Goal: Task Accomplishment & Management: Complete application form

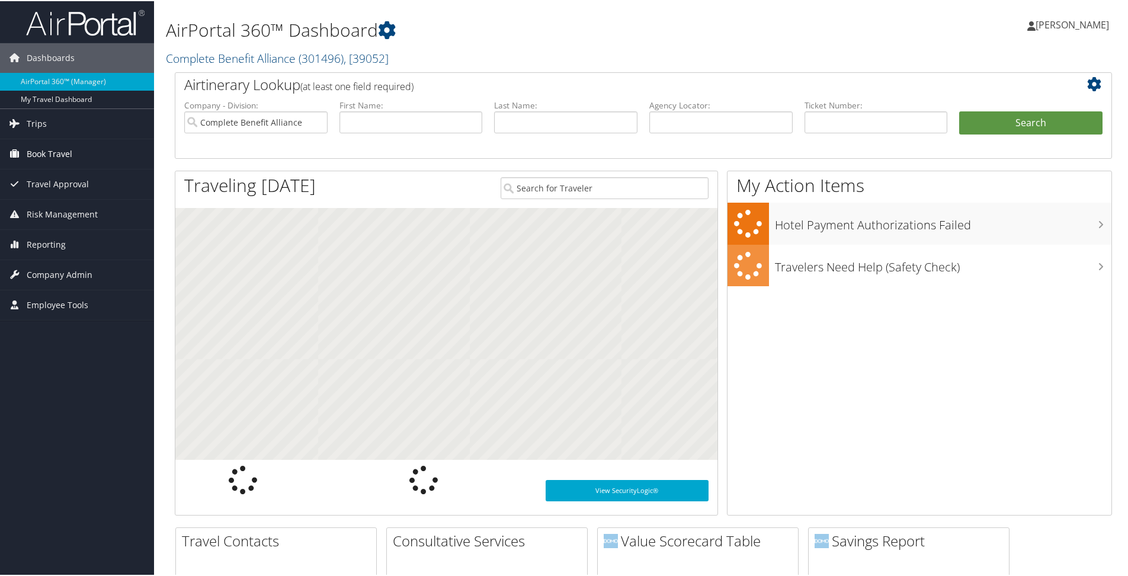
click at [27, 154] on span "Book Travel" at bounding box center [50, 153] width 46 height 30
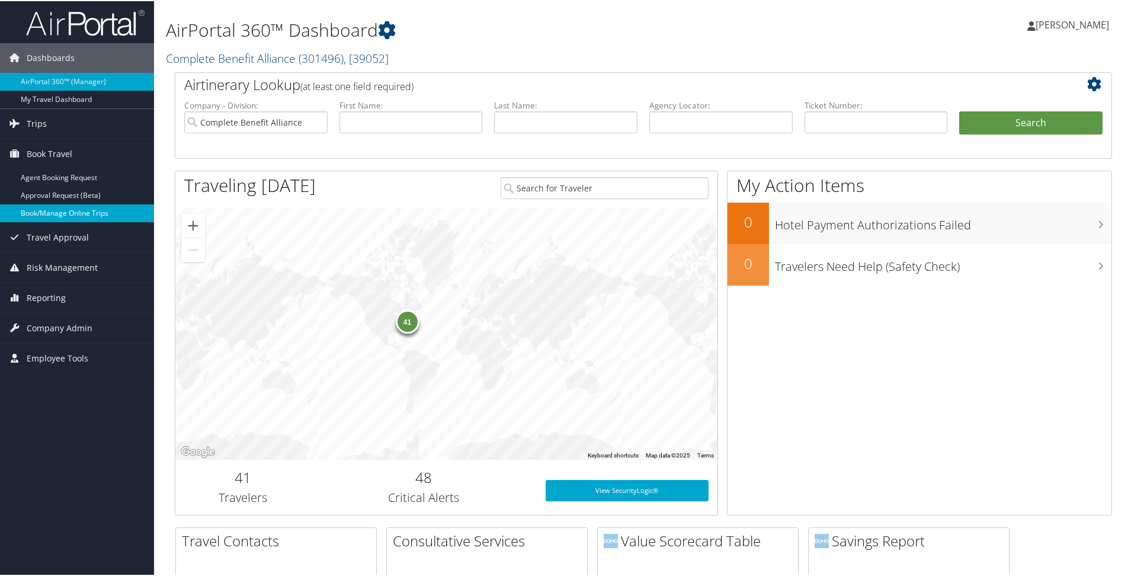
click at [23, 203] on link "Book/Manage Online Trips" at bounding box center [77, 212] width 154 height 18
click at [55, 325] on span "Company Admin" at bounding box center [60, 327] width 66 height 30
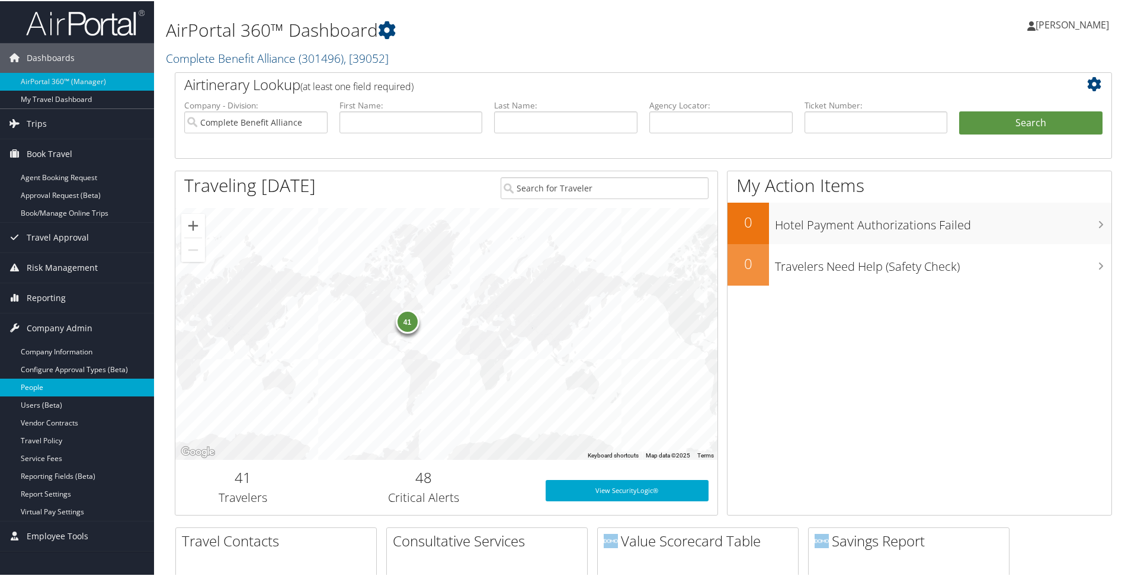
click at [41, 392] on link "People" at bounding box center [77, 386] width 154 height 18
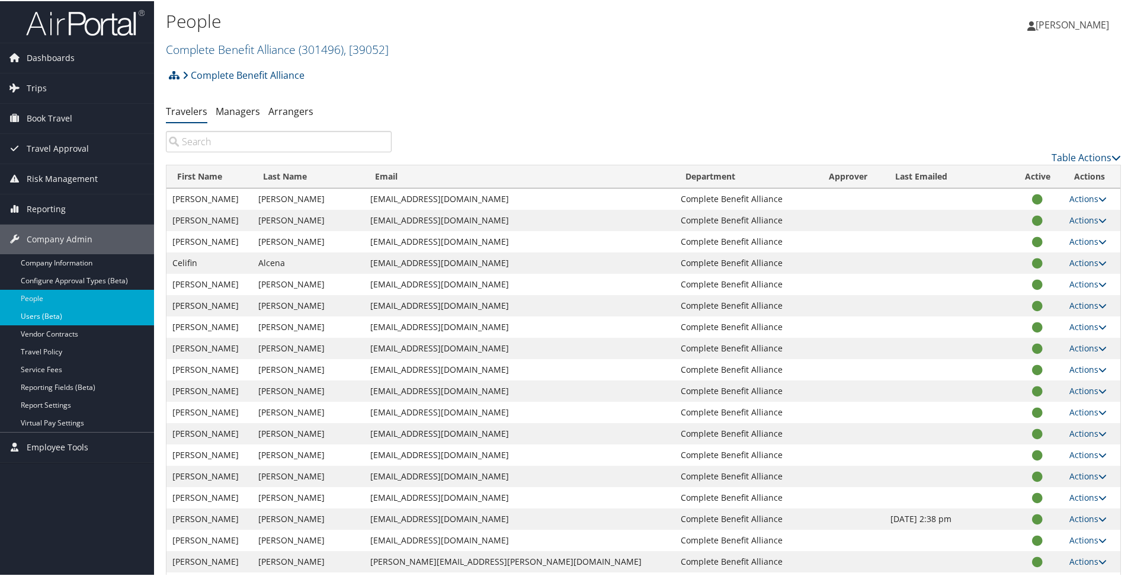
click at [61, 312] on link "Users (Beta)" at bounding box center [77, 315] width 154 height 18
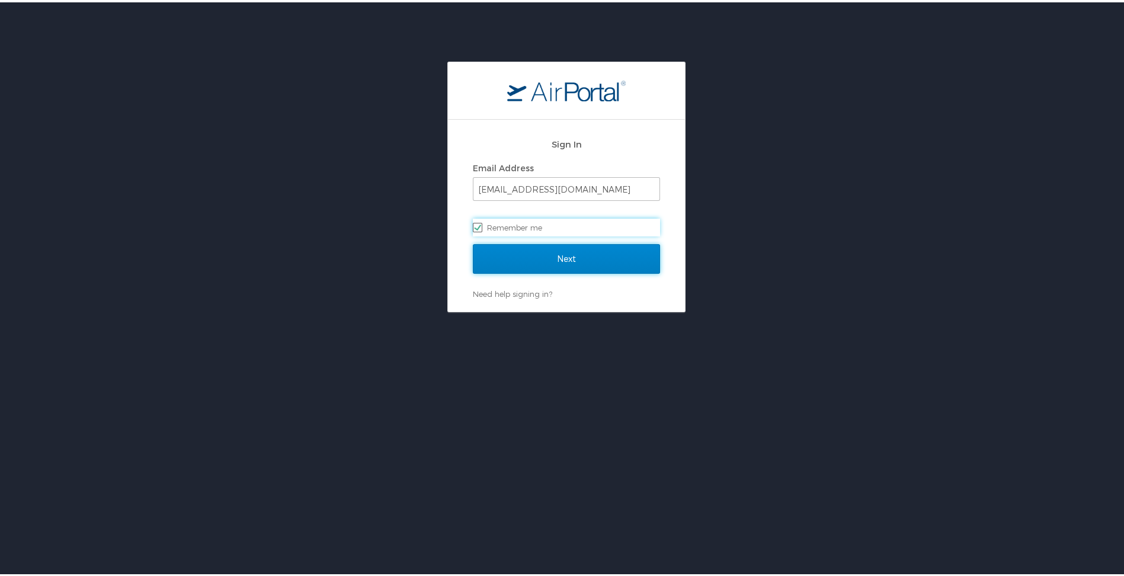
click at [519, 248] on input "Next" at bounding box center [566, 257] width 187 height 30
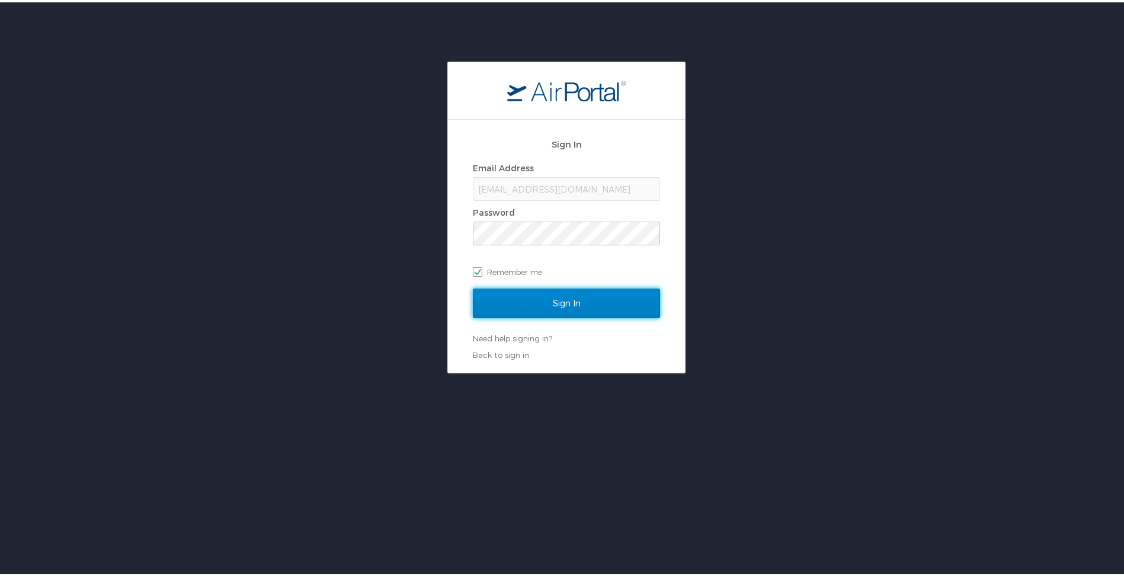
click at [539, 293] on input "Sign In" at bounding box center [566, 301] width 187 height 30
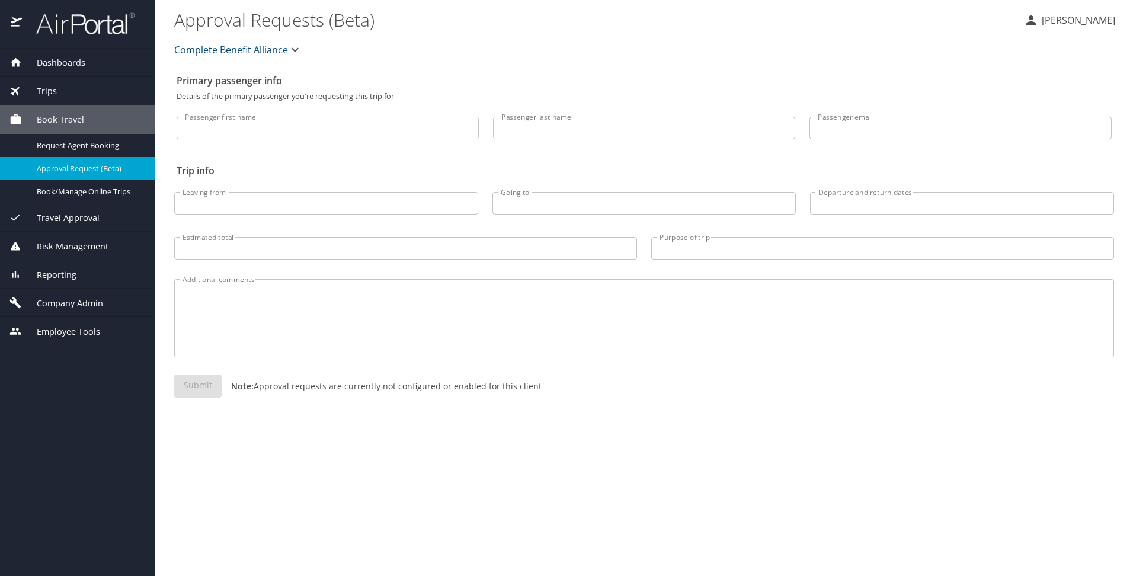
click at [63, 306] on span "Company Admin" at bounding box center [62, 303] width 81 height 13
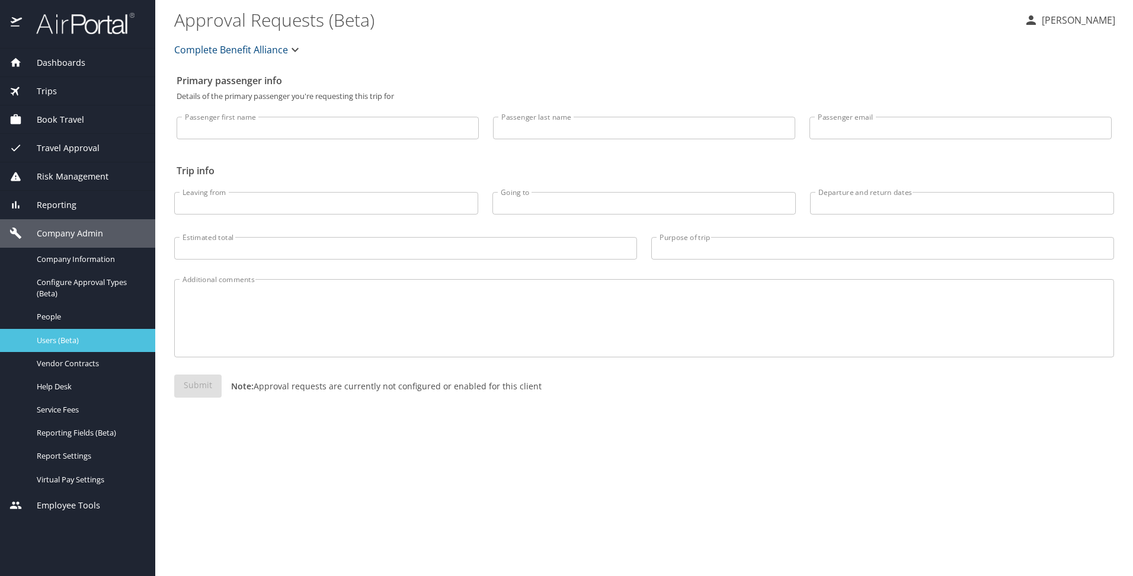
click at [65, 339] on span "Users (Beta)" at bounding box center [89, 340] width 104 height 11
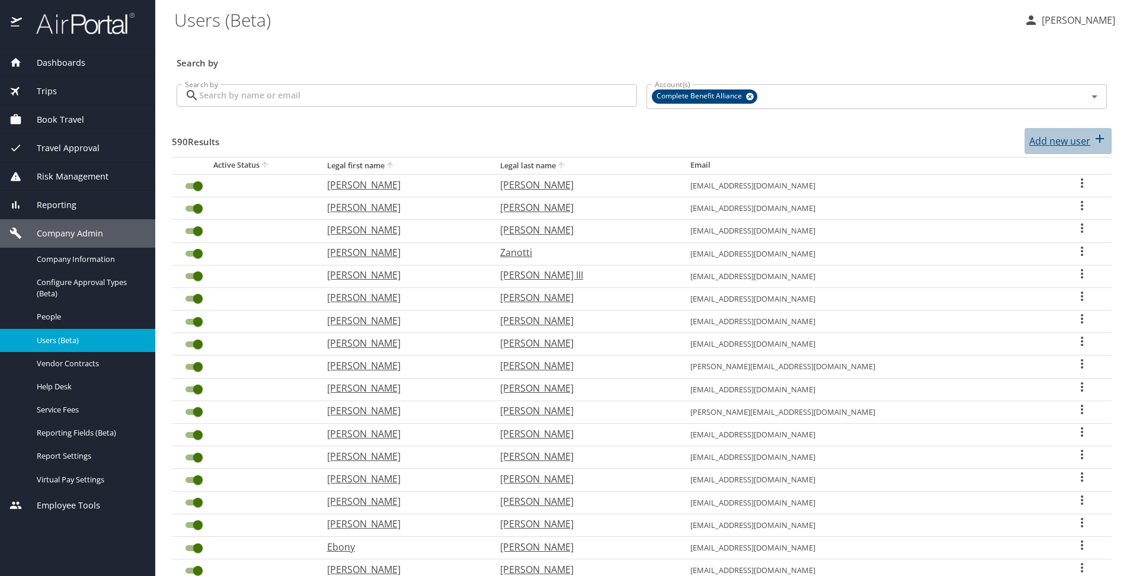
click at [1049, 148] on div "Add new user" at bounding box center [1068, 141] width 78 height 19
select select "US"
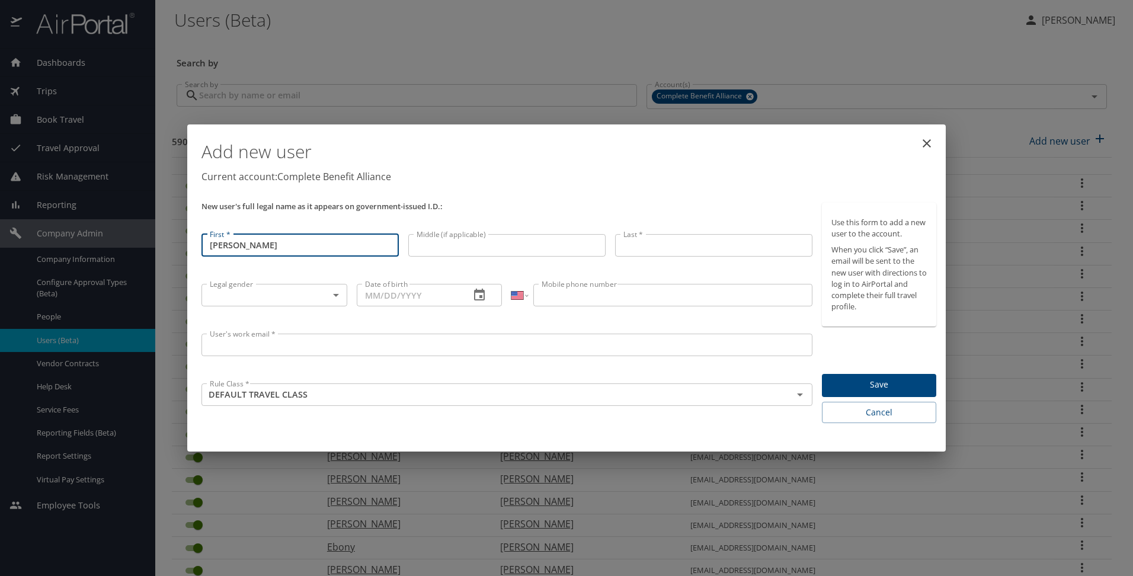
type input "[PERSON_NAME]"
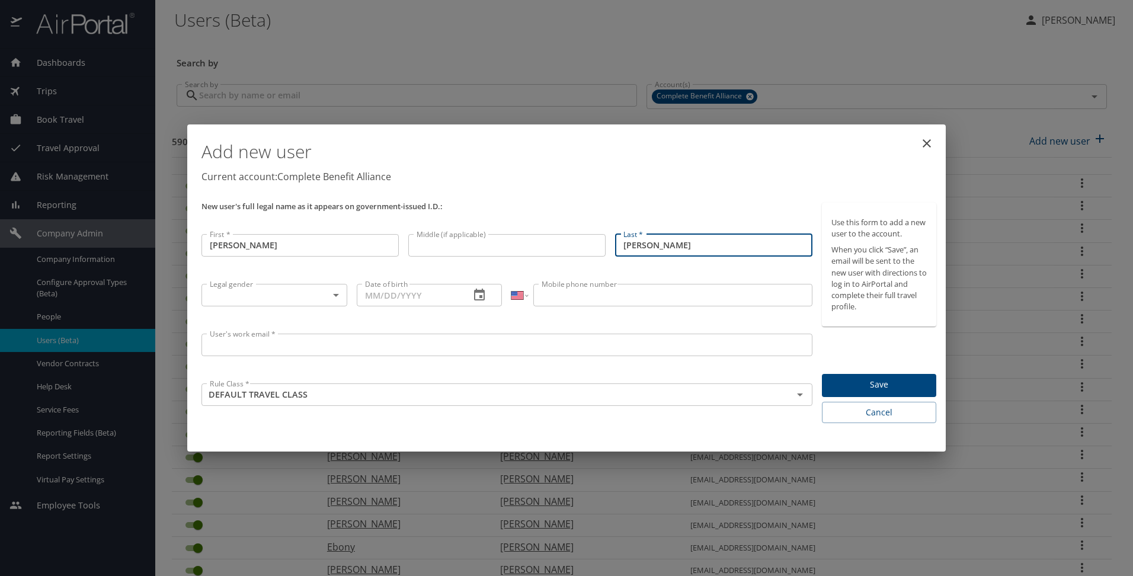
type input "[PERSON_NAME]"
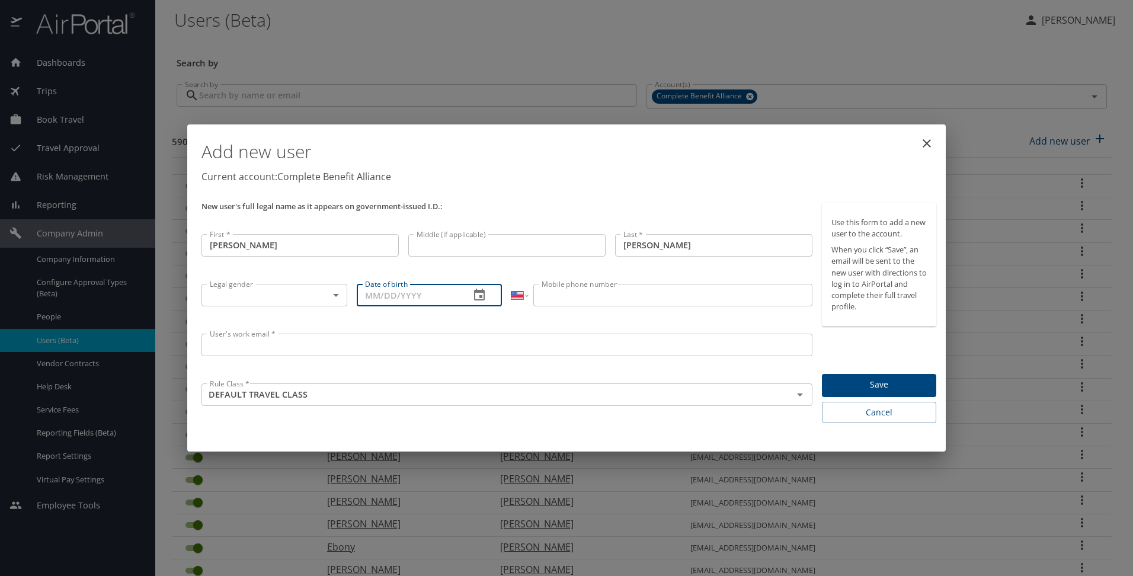
click at [316, 291] on body "Dashboards AirPortal 360™ Manager My Travel Dashboard Trips Airtinerary® Lookup…" at bounding box center [566, 288] width 1133 height 576
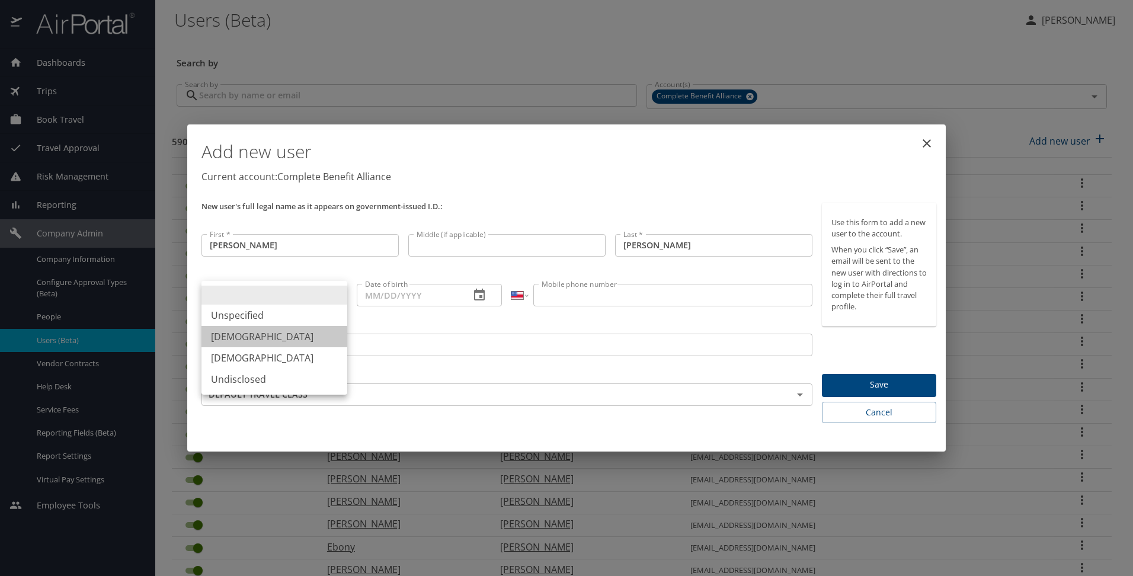
drag, startPoint x: 314, startPoint y: 338, endPoint x: 350, endPoint y: 324, distance: 38.6
click at [315, 338] on li "[DEMOGRAPHIC_DATA]" at bounding box center [274, 336] width 146 height 21
type input "[DEMOGRAPHIC_DATA]"
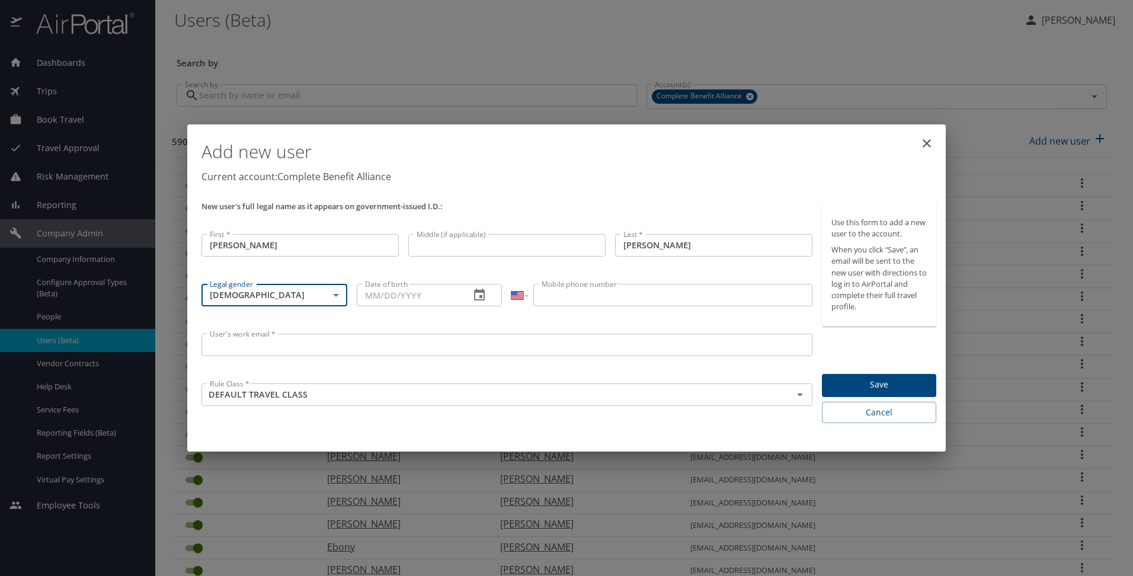
click at [415, 303] on input "Date of birth" at bounding box center [409, 295] width 104 height 23
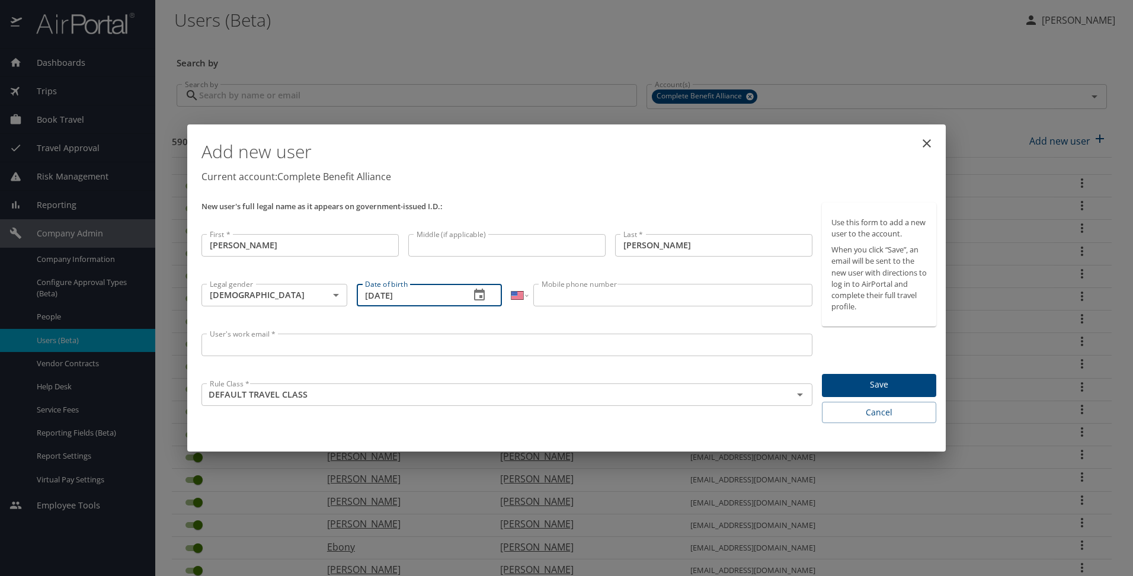
type input "[DATE]"
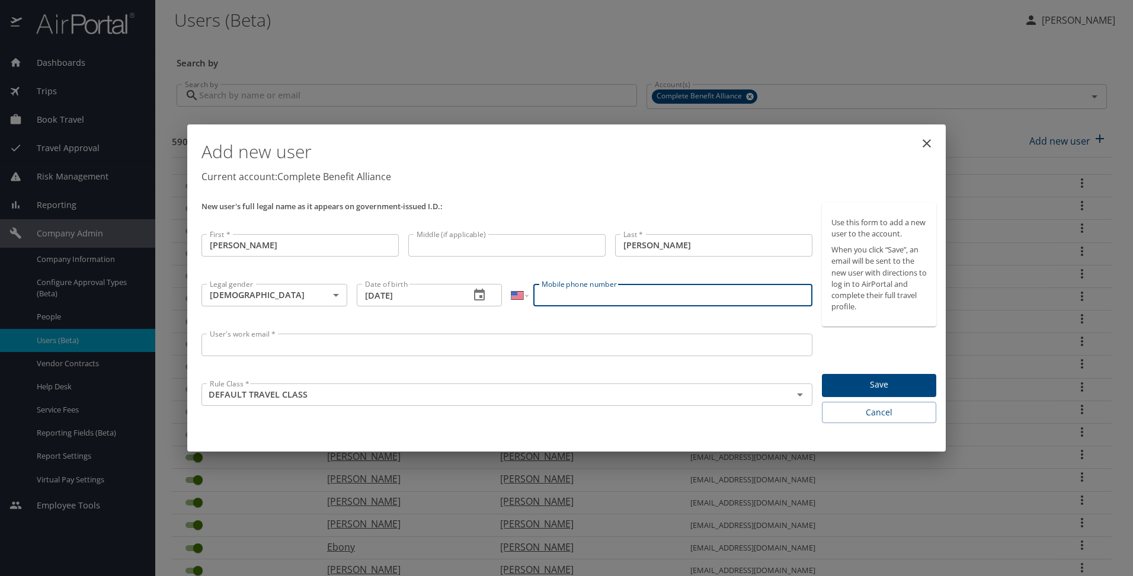
click at [553, 297] on input "Mobile phone number" at bounding box center [672, 295] width 278 height 23
type input "[PHONE_NUMBER]"
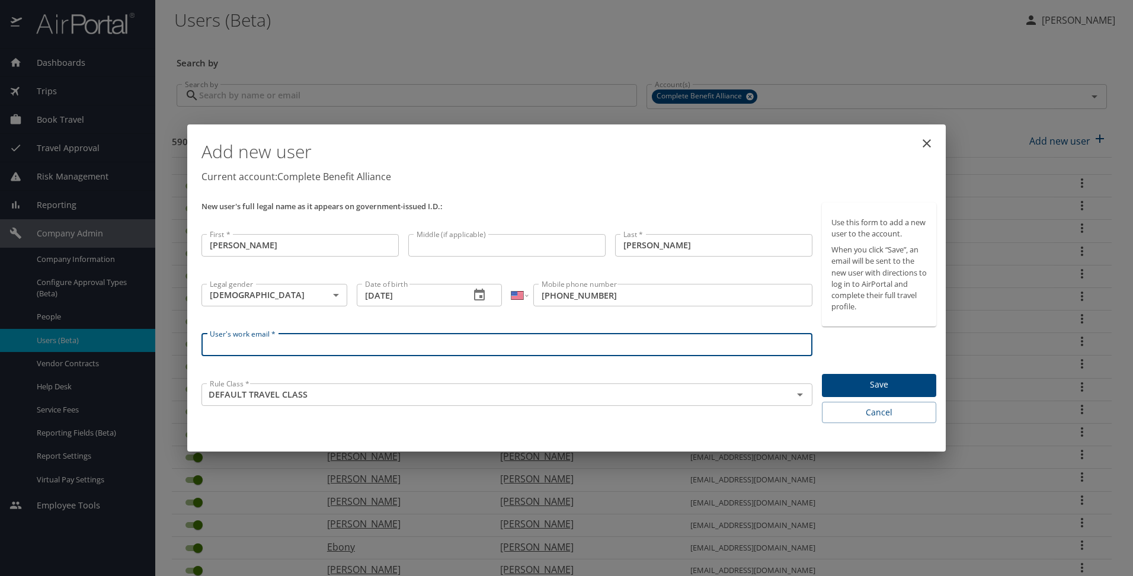
click at [462, 342] on input "User's work email *" at bounding box center [506, 345] width 611 height 23
type input "[PERSON_NAME][EMAIL_ADDRESS][DOMAIN_NAME]"
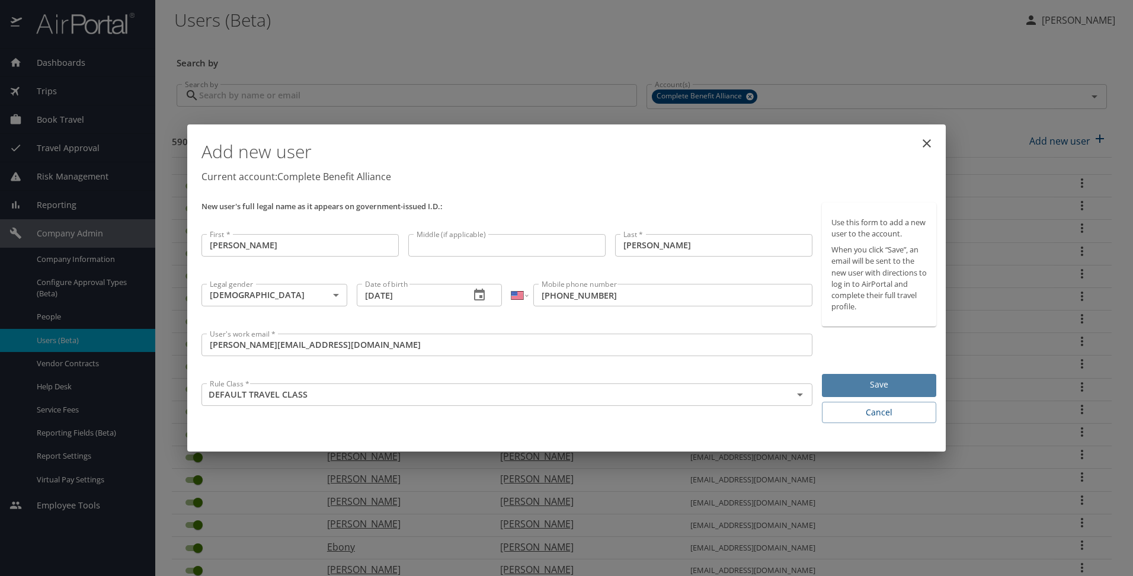
click at [865, 390] on span "Save" at bounding box center [878, 384] width 95 height 15
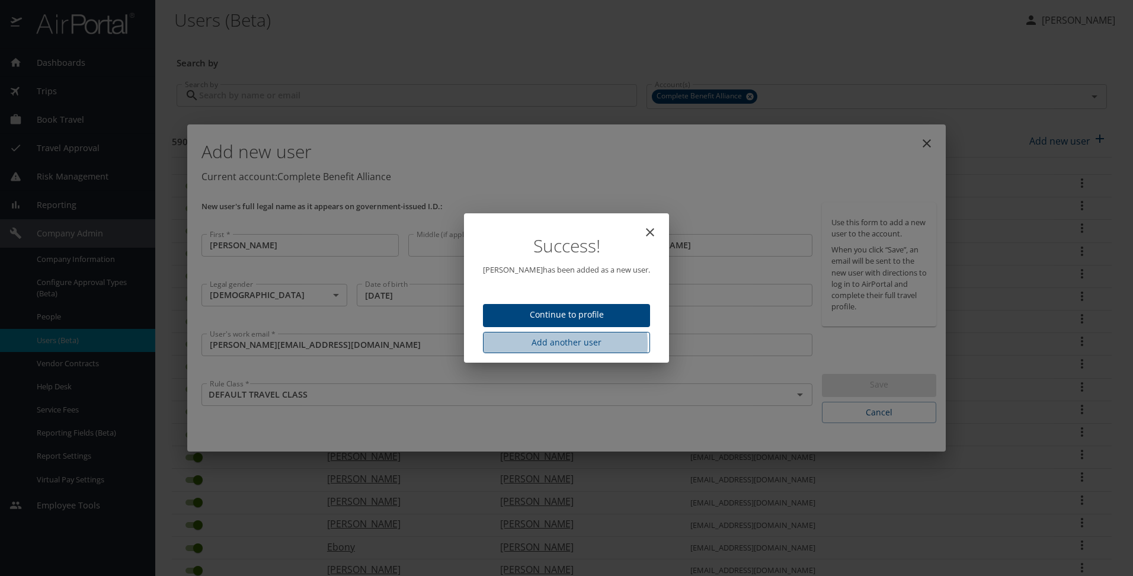
click at [530, 343] on span "Add another user" at bounding box center [566, 342] width 148 height 15
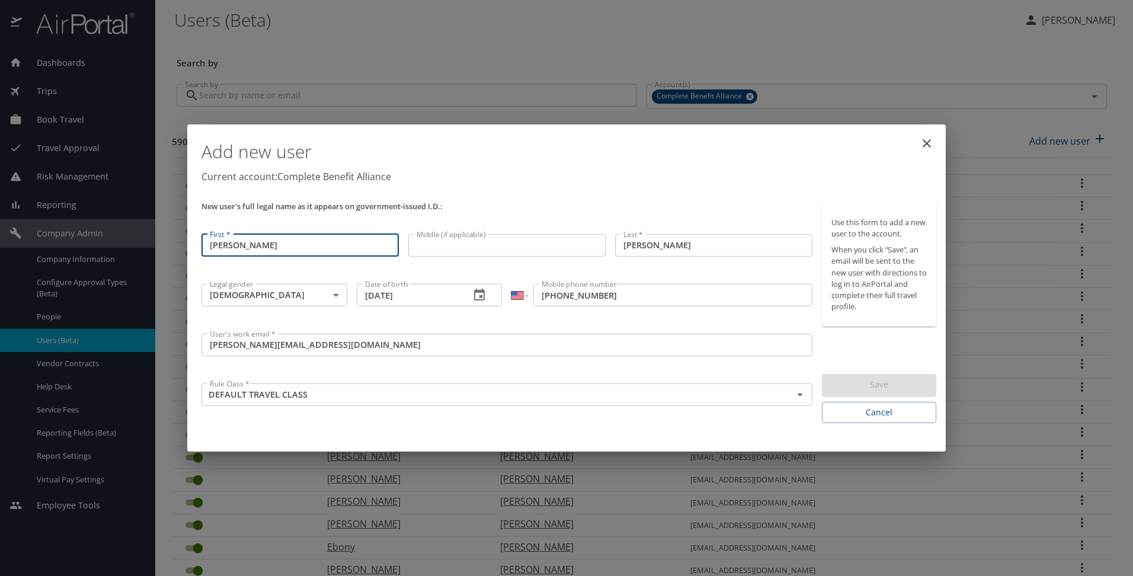
drag, startPoint x: 259, startPoint y: 251, endPoint x: 184, endPoint y: 245, distance: 75.5
click at [184, 245] on div "Add new user Current account: Complete Benefit Alliance New user's full legal n…" at bounding box center [566, 288] width 1133 height 576
type input "[PERSON_NAME]"
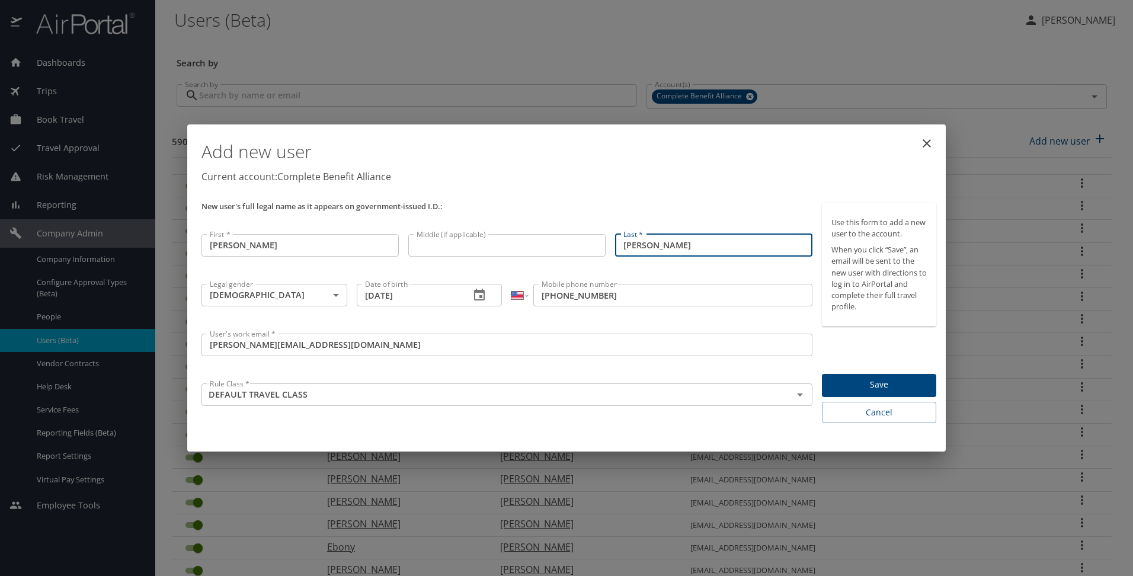
type input "[PERSON_NAME]"
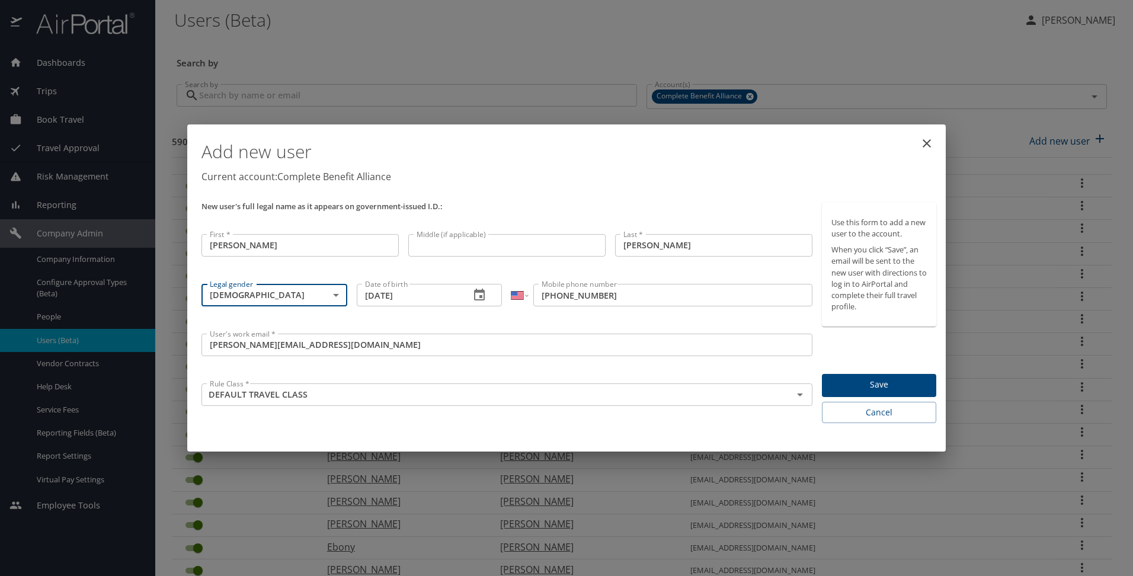
click at [335, 300] on body "Dashboards AirPortal 360™ Manager My Travel Dashboard Trips Airtinerary® Lookup…" at bounding box center [566, 288] width 1133 height 576
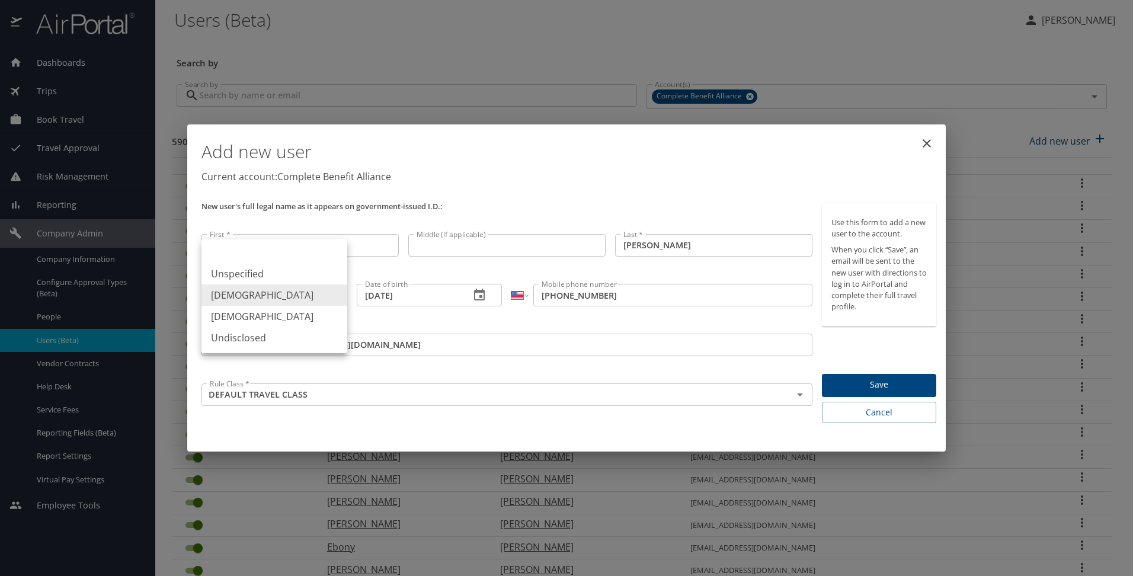
click at [333, 319] on li "[DEMOGRAPHIC_DATA]" at bounding box center [274, 316] width 146 height 21
type input "[DEMOGRAPHIC_DATA]"
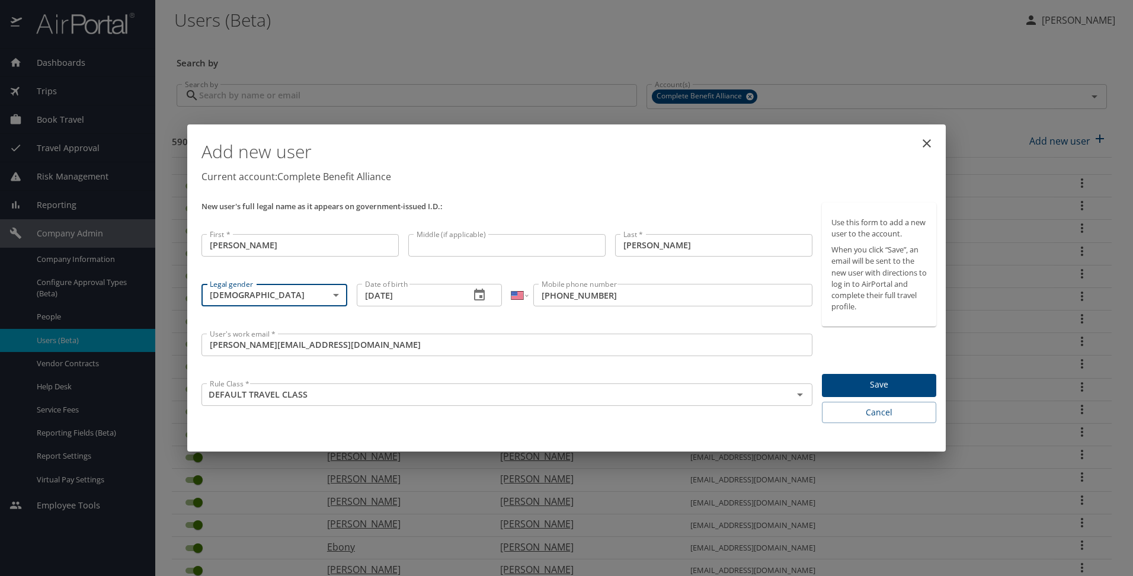
click at [371, 296] on input "[DATE]" at bounding box center [409, 295] width 104 height 23
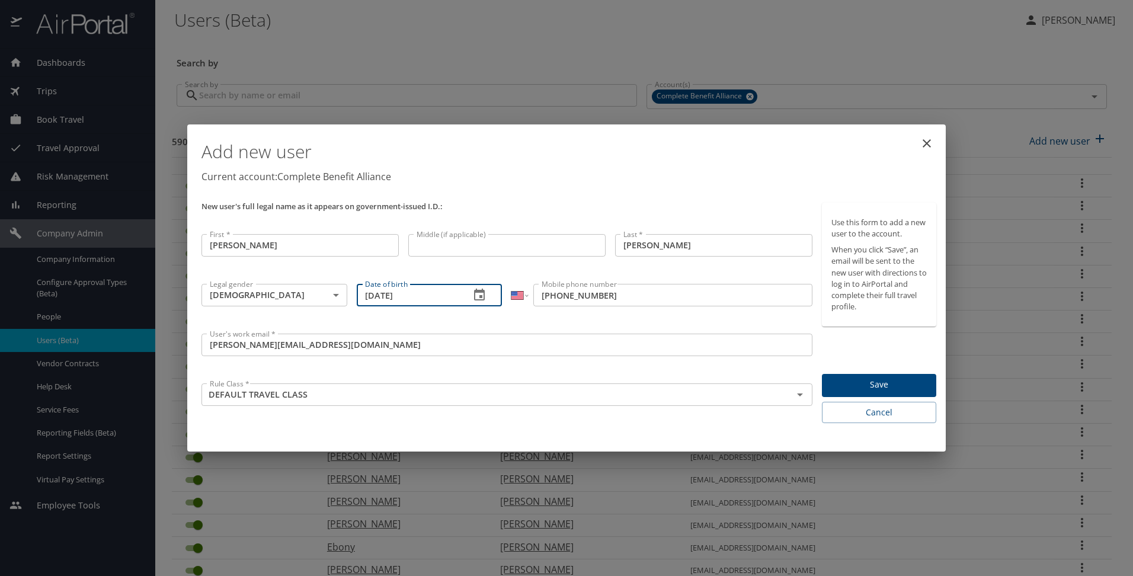
drag, startPoint x: 364, startPoint y: 296, endPoint x: 429, endPoint y: 296, distance: 64.6
click at [429, 296] on input "[DATE]" at bounding box center [409, 295] width 104 height 23
type input "[DATE]"
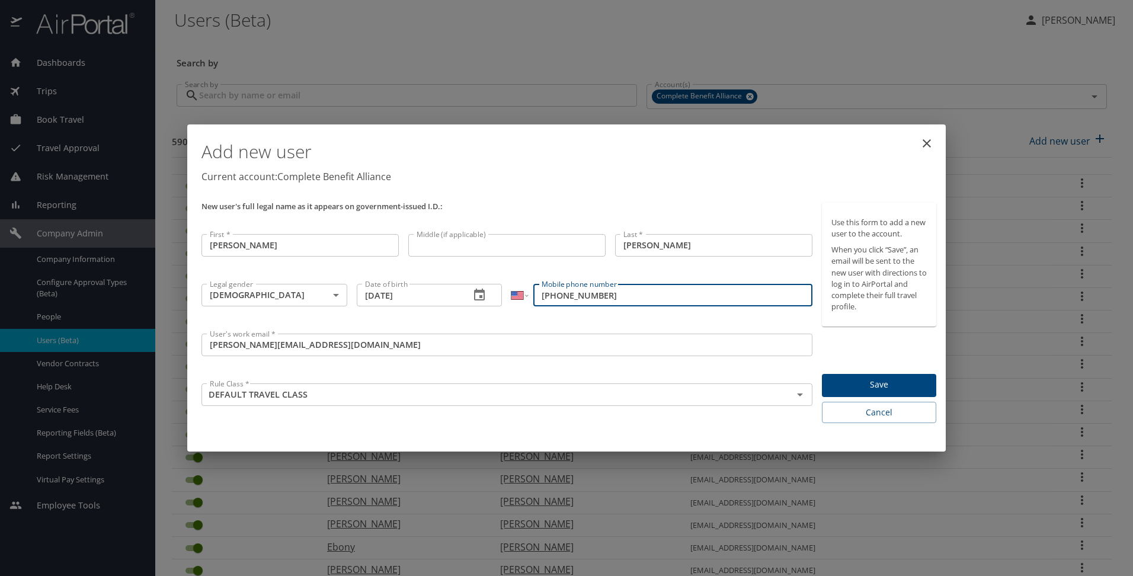
type input "[PHONE_NUMBER]"
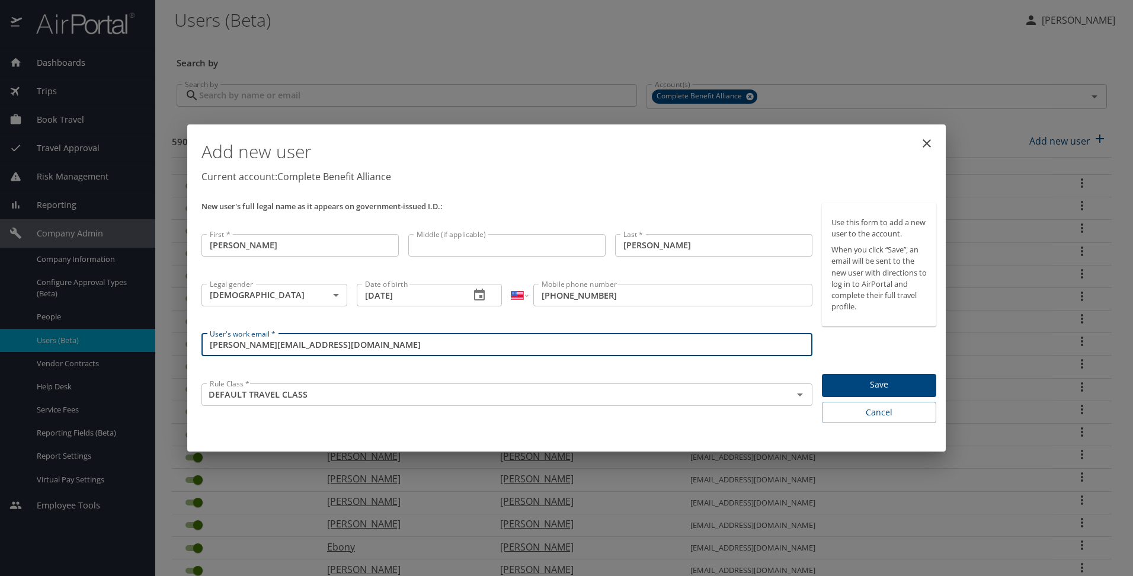
click at [273, 347] on input "[PERSON_NAME][EMAIL_ADDRESS][DOMAIN_NAME]" at bounding box center [506, 345] width 611 height 23
drag, startPoint x: 273, startPoint y: 347, endPoint x: 211, endPoint y: 347, distance: 62.2
click at [211, 347] on input "[PERSON_NAME][EMAIL_ADDRESS][DOMAIN_NAME]" at bounding box center [506, 345] width 611 height 23
type input "[EMAIL_ADDRESS][DOMAIN_NAME]"
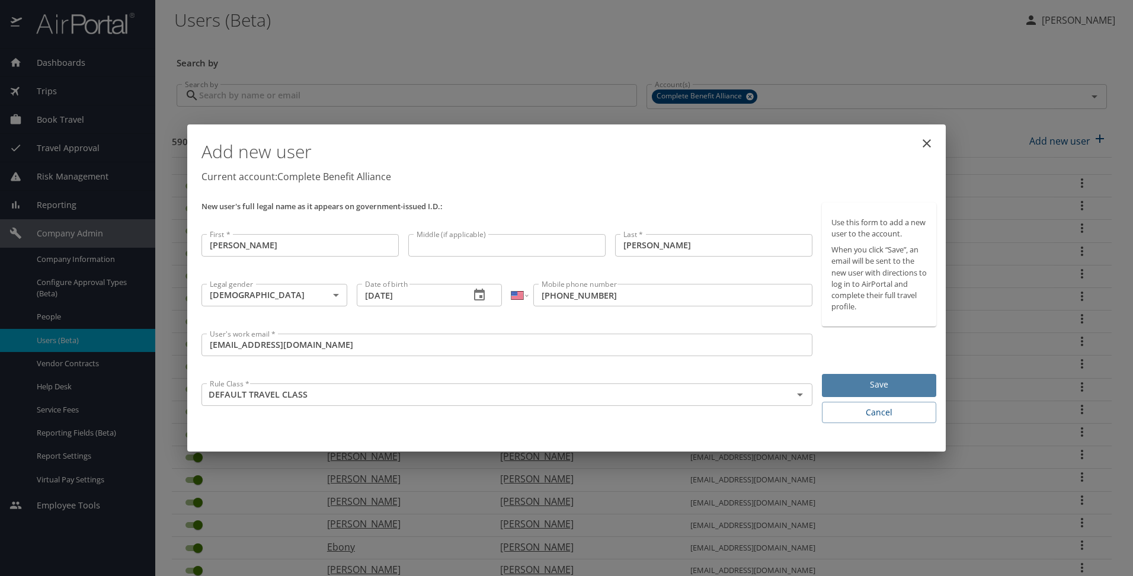
click at [858, 393] on button "Save" at bounding box center [879, 385] width 114 height 23
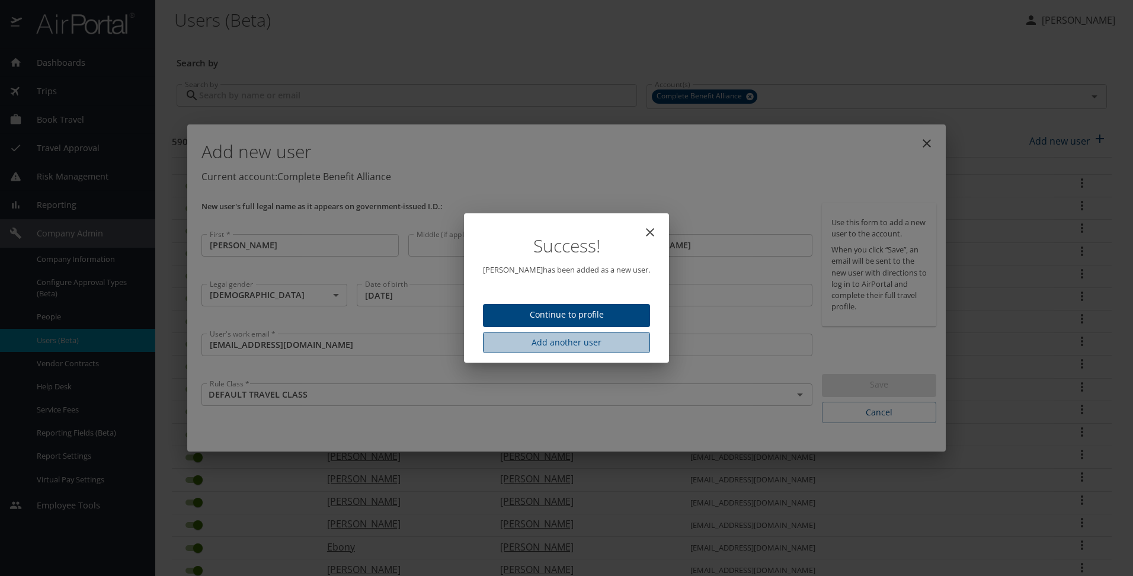
click at [607, 339] on span "Add another user" at bounding box center [566, 342] width 148 height 15
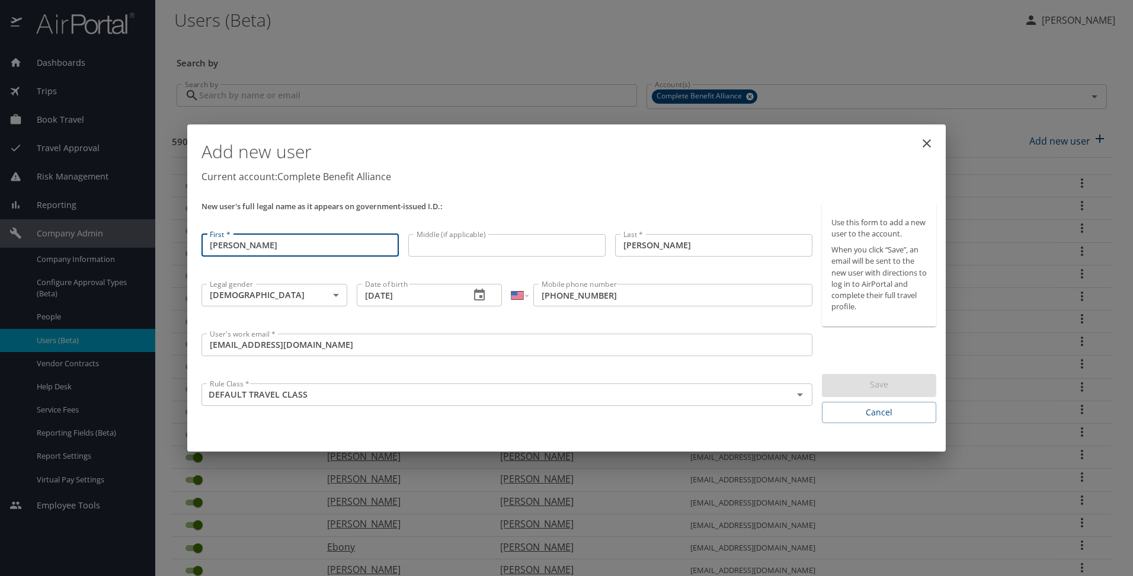
drag, startPoint x: 252, startPoint y: 227, endPoint x: 191, endPoint y: 219, distance: 61.7
click at [193, 220] on div "Add new user Current account: Complete Benefit Alliance New user's full legal n…" at bounding box center [566, 288] width 758 height 328
type input "[PERSON_NAME]"
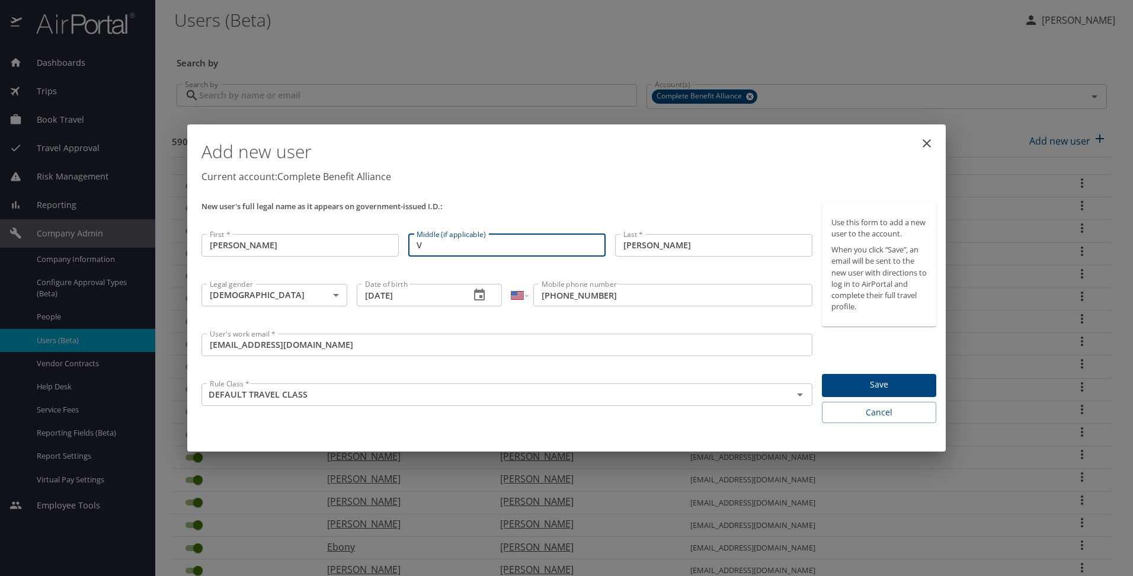
type input "V"
type input "[PERSON_NAME]"
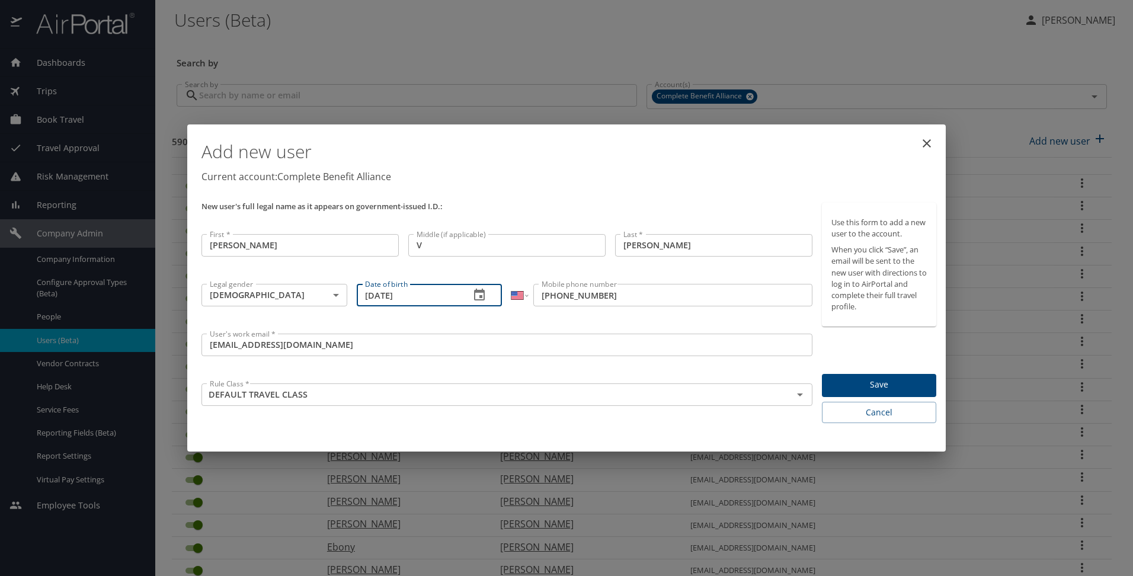
type input "[DATE]"
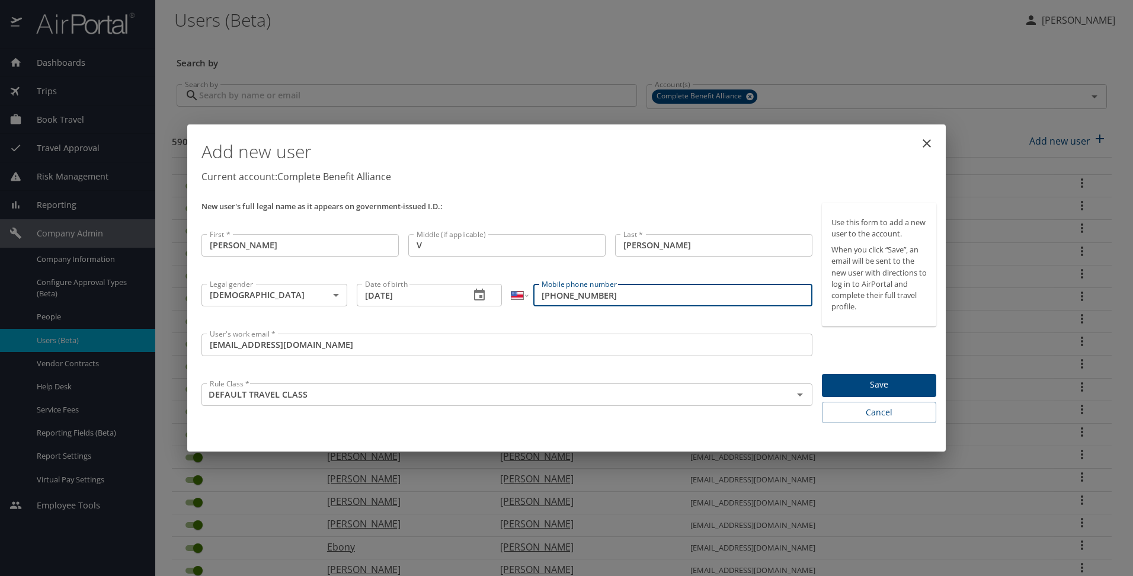
type input "[PHONE_NUMBER]"
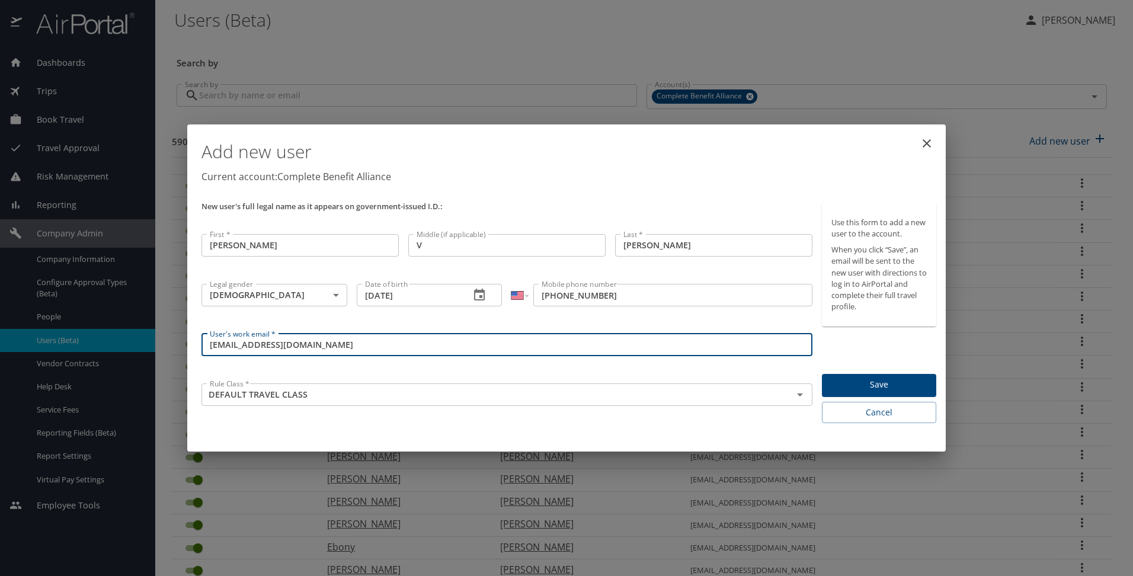
click at [258, 338] on input "[EMAIL_ADDRESS][DOMAIN_NAME]" at bounding box center [506, 345] width 611 height 23
drag, startPoint x: 273, startPoint y: 345, endPoint x: 189, endPoint y: 339, distance: 84.3
click at [189, 339] on div "Add new user Current account: Complete Benefit Alliance New user's full legal n…" at bounding box center [566, 288] width 758 height 328
type input "[EMAIL_ADDRESS][DOMAIN_NAME]"
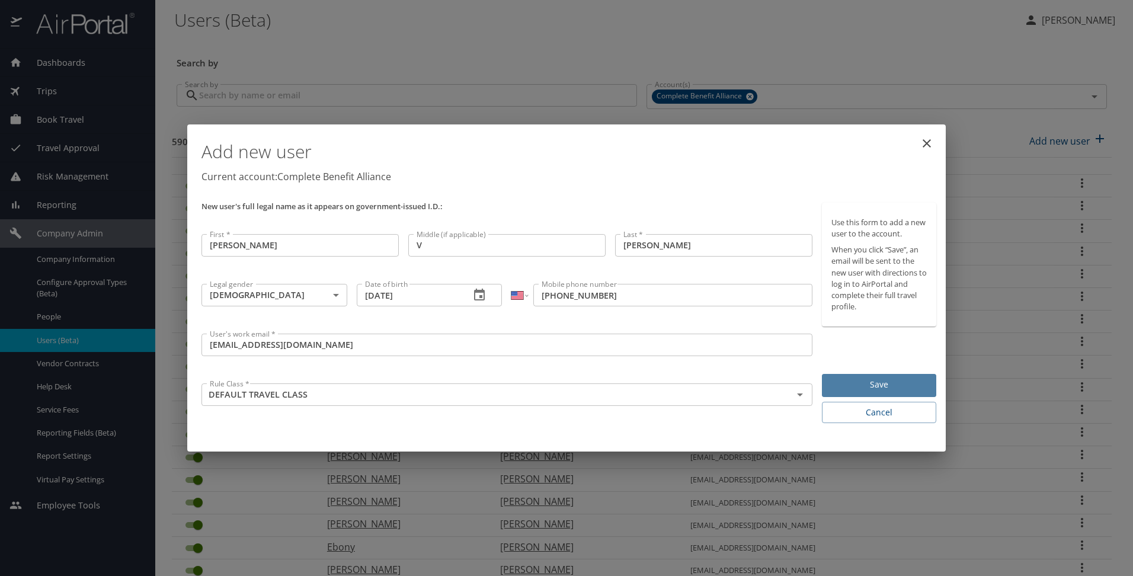
click at [849, 388] on span "Save" at bounding box center [878, 384] width 95 height 15
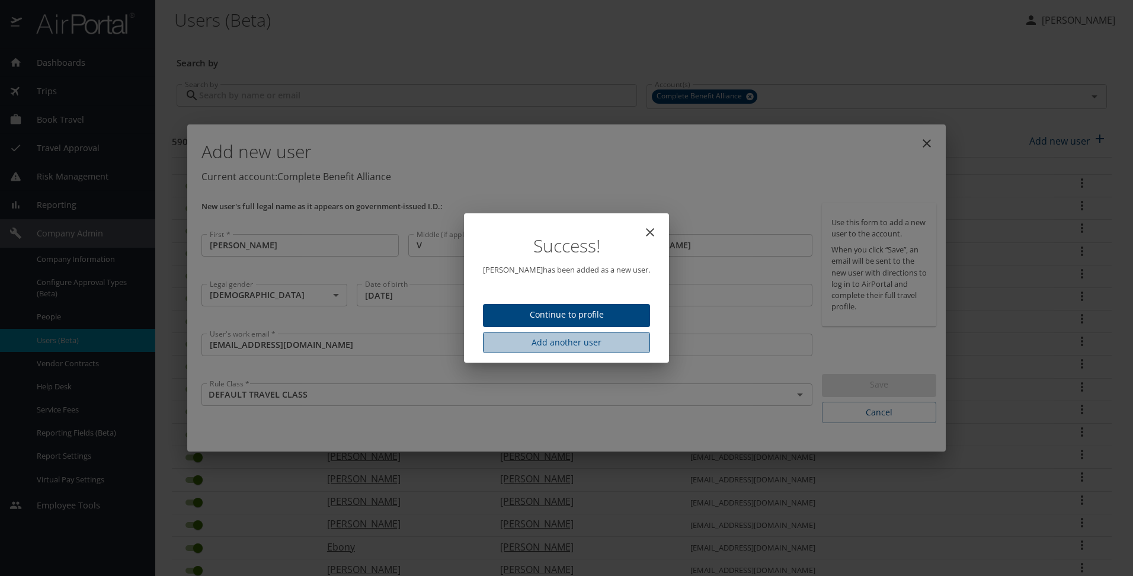
click at [597, 344] on span "Add another user" at bounding box center [566, 342] width 148 height 15
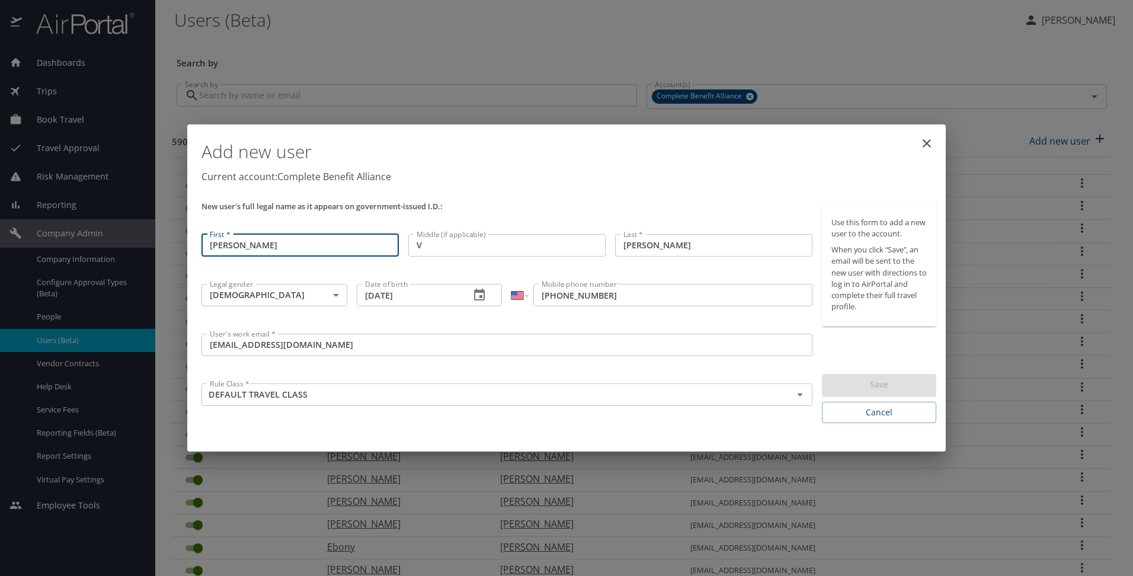
drag, startPoint x: 297, startPoint y: 238, endPoint x: 185, endPoint y: 233, distance: 112.1
click at [185, 233] on div "Add new user Current account: Complete Benefit Alliance New user's full legal n…" at bounding box center [566, 288] width 1133 height 576
type input "[PERSON_NAME]"
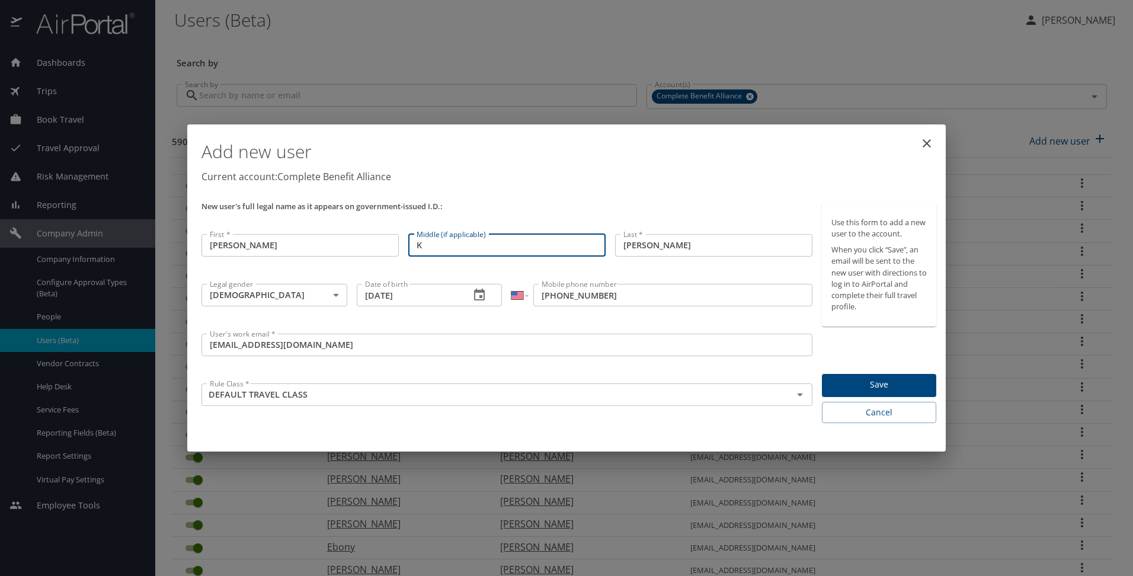
type input "K"
type input "[PERSON_NAME]"
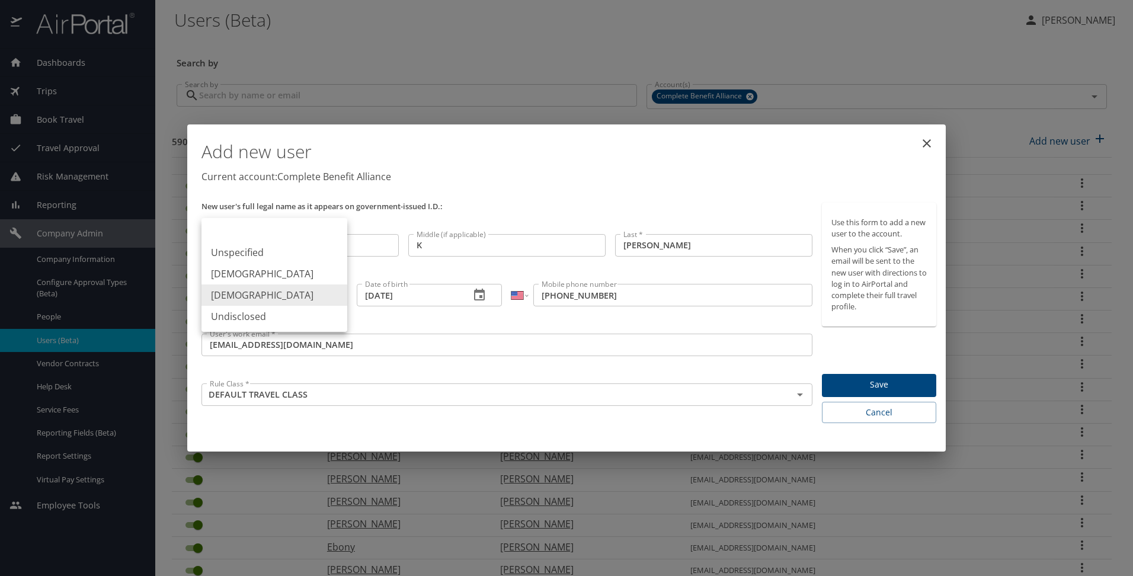
click at [296, 296] on body "Dashboards AirPortal 360™ Manager My Travel Dashboard Trips Airtinerary® Lookup…" at bounding box center [566, 288] width 1133 height 576
click at [280, 268] on li "[DEMOGRAPHIC_DATA]" at bounding box center [274, 273] width 146 height 21
type input "[DEMOGRAPHIC_DATA]"
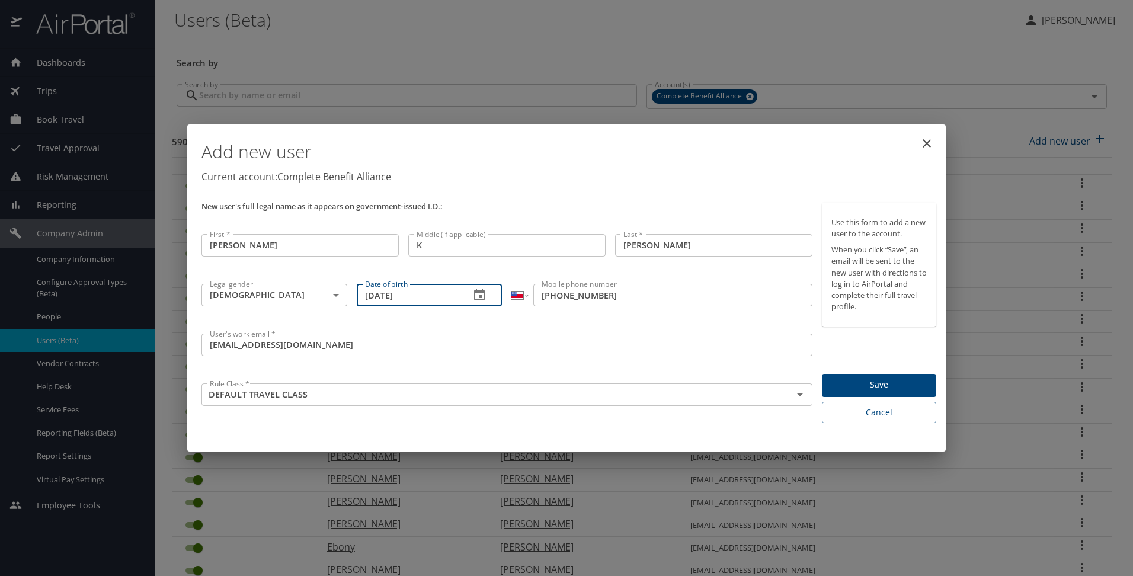
click at [384, 294] on input "[DATE]" at bounding box center [409, 295] width 104 height 23
drag, startPoint x: 419, startPoint y: 300, endPoint x: 360, endPoint y: 310, distance: 60.1
click at [360, 310] on div "Date of birth [DEMOGRAPHIC_DATA] Date of birth" at bounding box center [429, 303] width 155 height 49
type input "[DATE]"
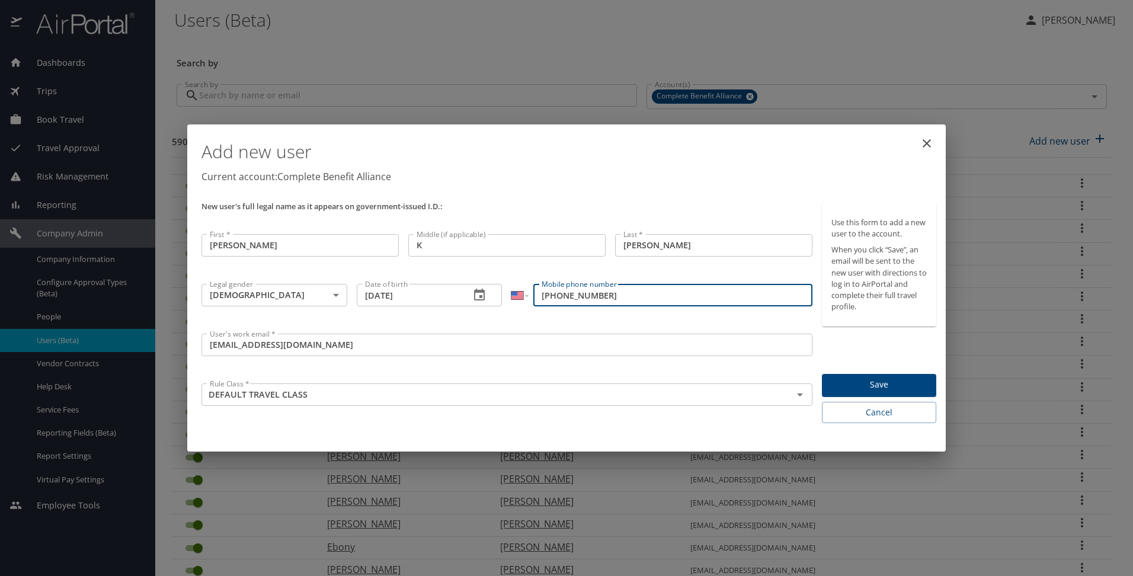
type input "[PHONE_NUMBER]"
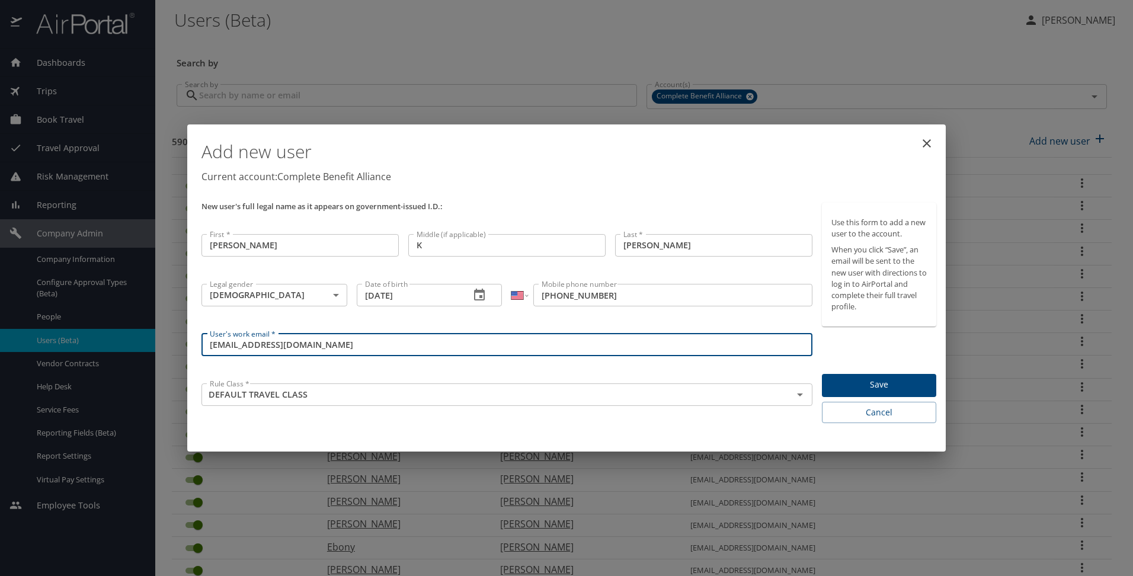
click at [262, 345] on input "[EMAIL_ADDRESS][DOMAIN_NAME]" at bounding box center [506, 345] width 611 height 23
drag, startPoint x: 264, startPoint y: 345, endPoint x: 194, endPoint y: 334, distance: 70.9
click at [194, 334] on div "Add new user Current account: Complete Benefit Alliance New user's full legal n…" at bounding box center [566, 288] width 758 height 328
type input "[EMAIL_ADDRESS][DOMAIN_NAME]"
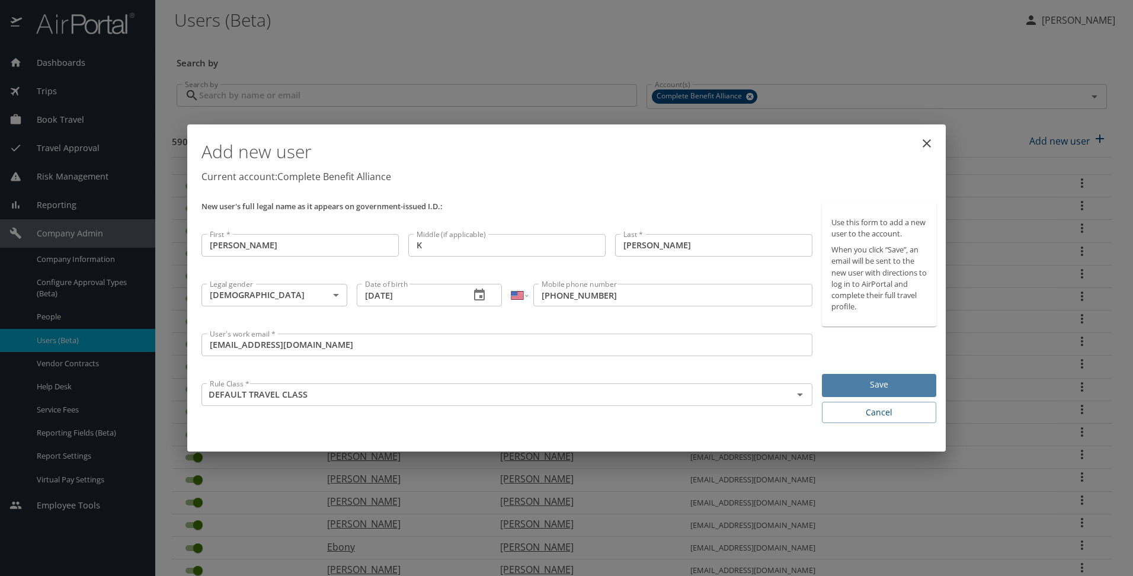
click at [853, 386] on span "Save" at bounding box center [878, 384] width 95 height 15
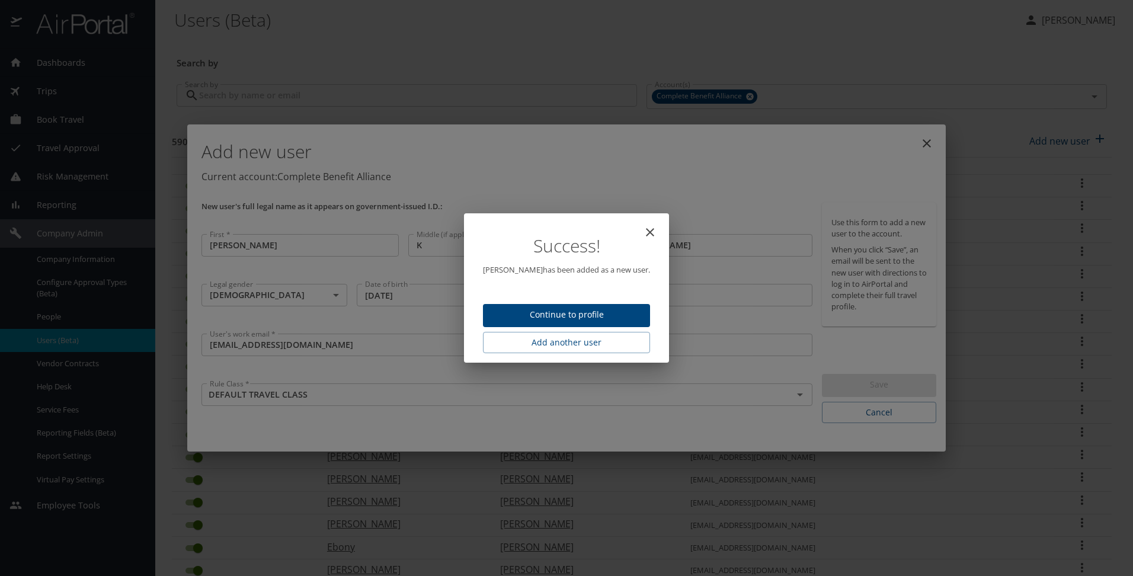
click at [646, 230] on icon "close" at bounding box center [650, 232] width 8 height 8
type input "[DATE]"
